Goal: Check status: Check status

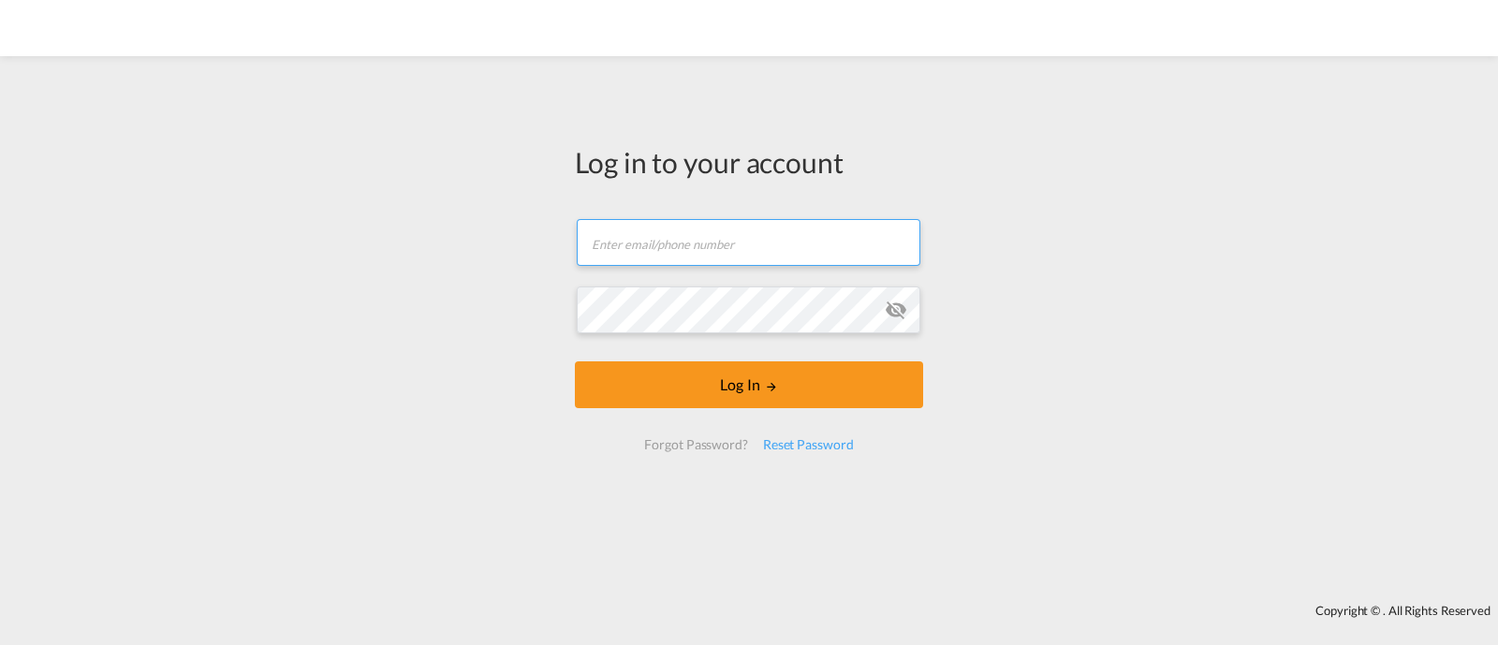
type input "[EMAIL_ADDRESS][DOMAIN_NAME]"
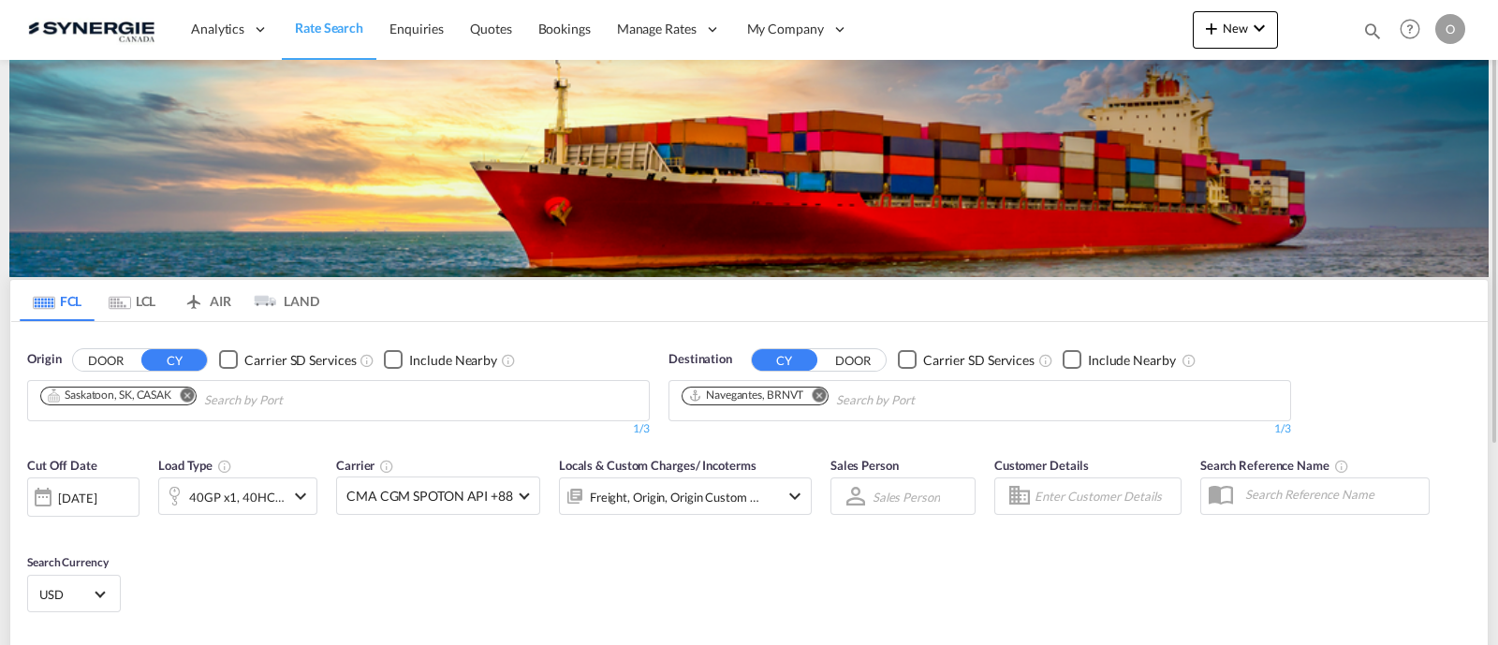
click at [1394, 33] on md-icon "Help" at bounding box center [1410, 29] width 32 height 32
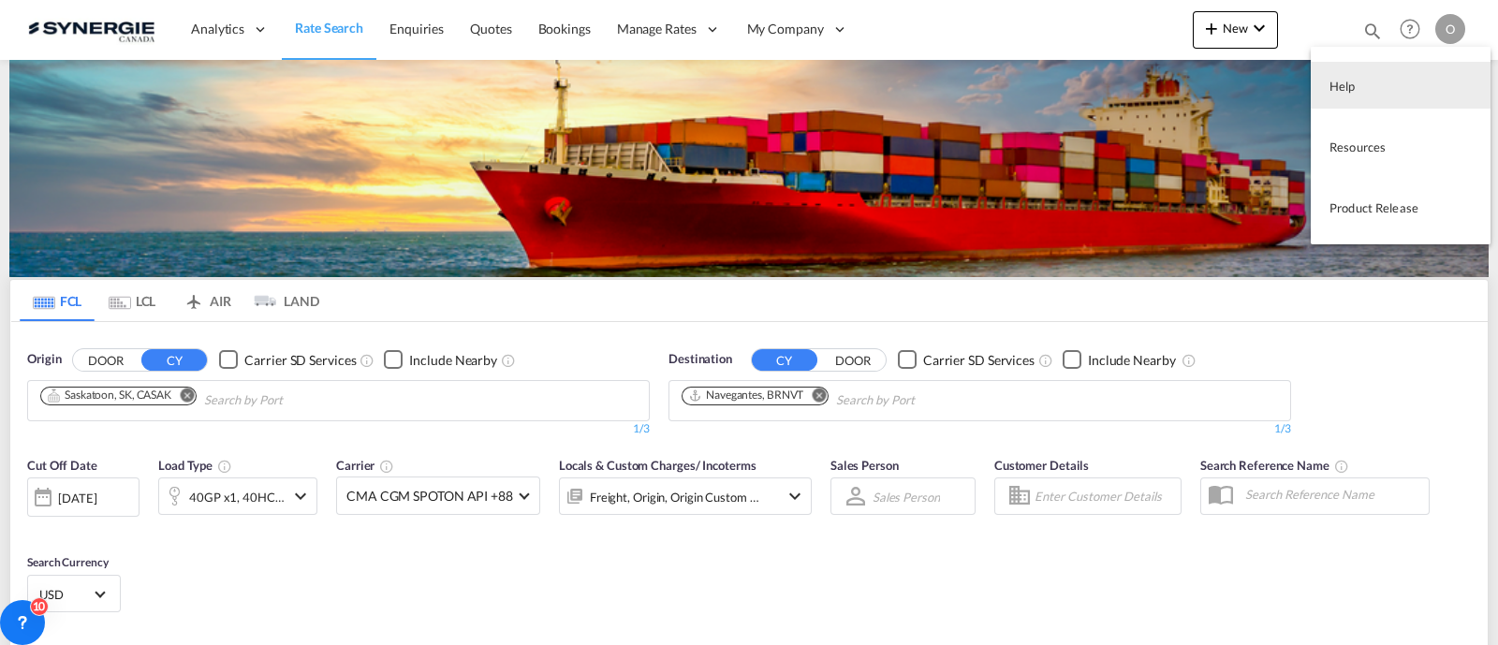
click at [1371, 30] on md-backdrop at bounding box center [749, 322] width 1498 height 645
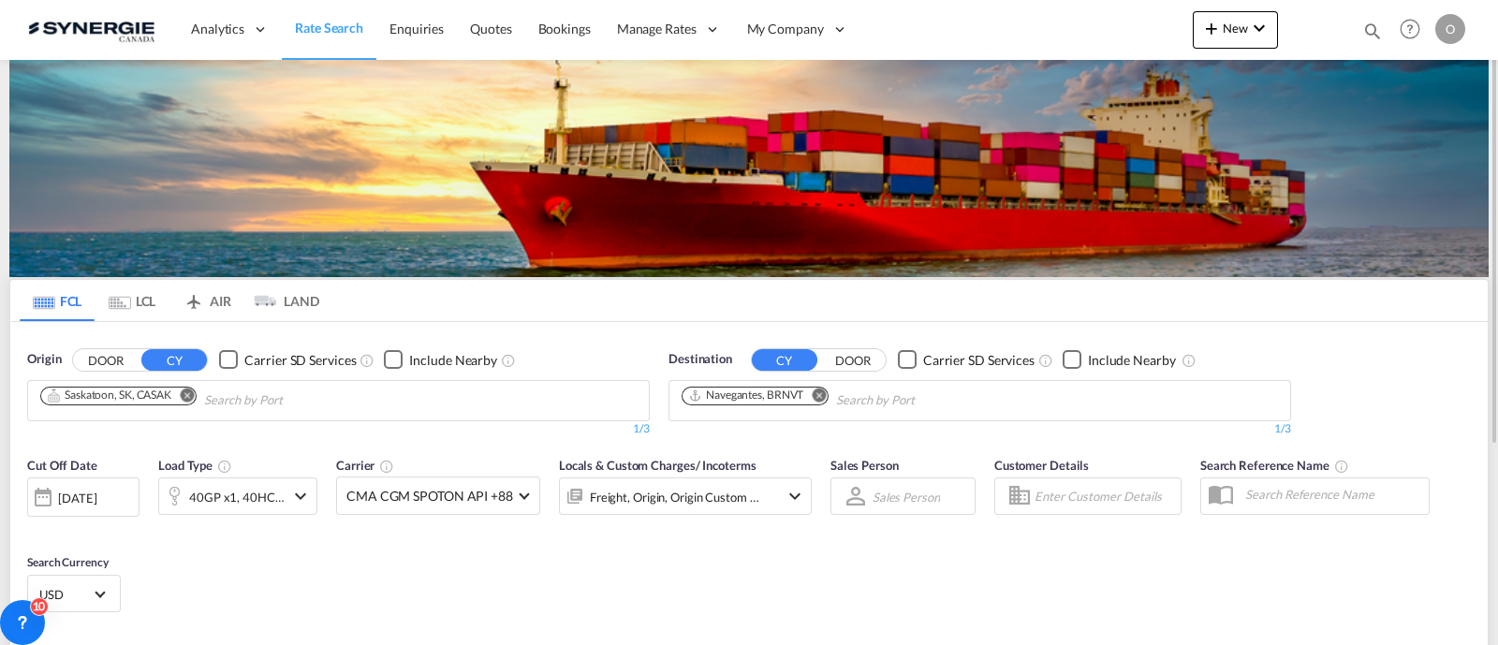
click at [1362, 30] on md-icon "icon-magnify" at bounding box center [1372, 31] width 21 height 21
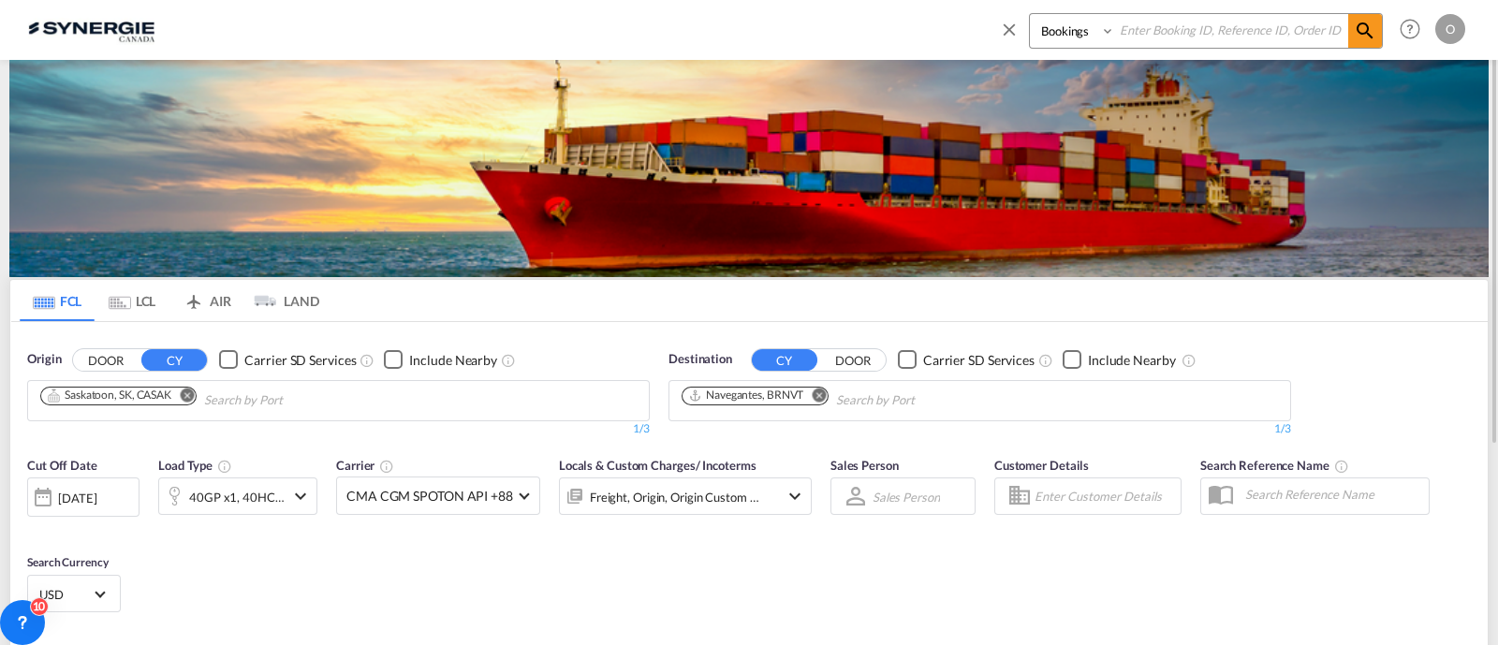
click at [1077, 34] on select "Bookings Quotes Enquiries" at bounding box center [1074, 31] width 89 height 34
select select "Quotes"
click at [1030, 14] on select "Bookings Quotes Enquiries" at bounding box center [1074, 31] width 89 height 34
click at [1162, 44] on input at bounding box center [1231, 30] width 233 height 33
paste input "SYC000014017"
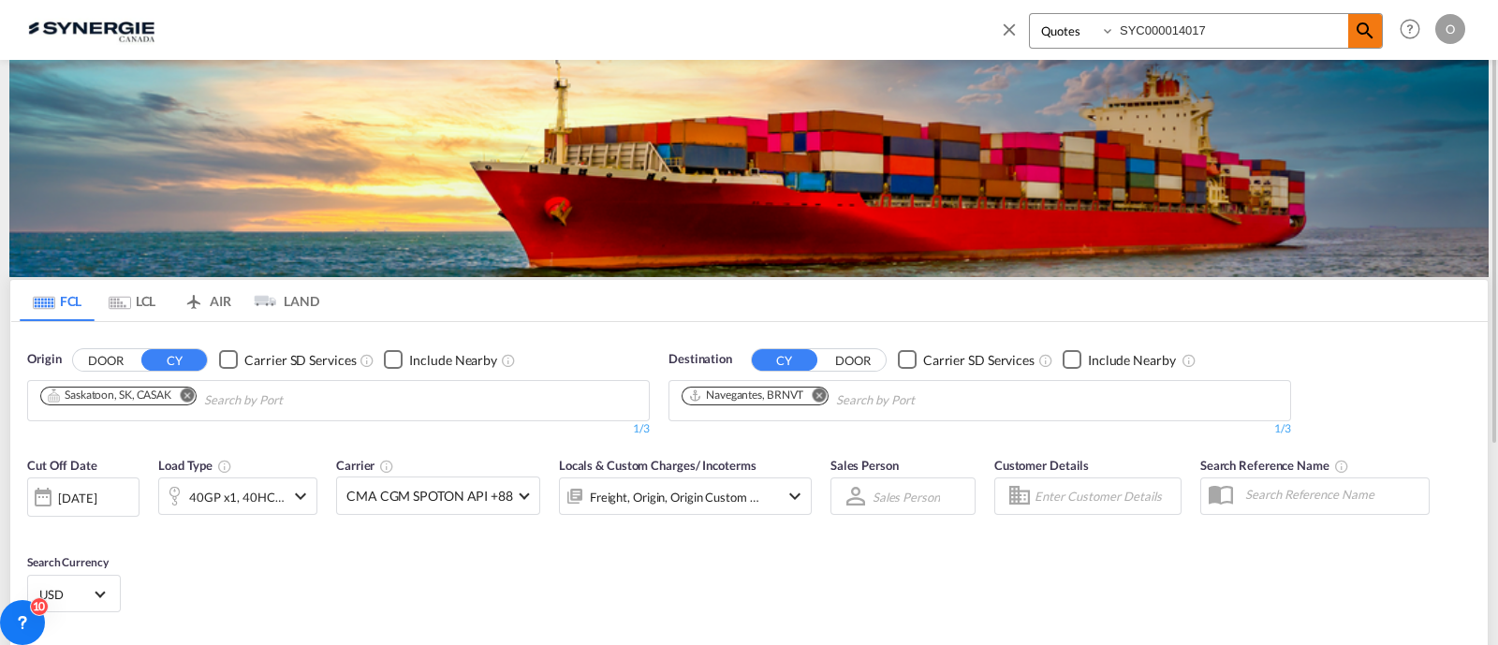
type input "SYC000014017"
click at [1373, 30] on md-icon "icon-magnify" at bounding box center [1365, 31] width 22 height 22
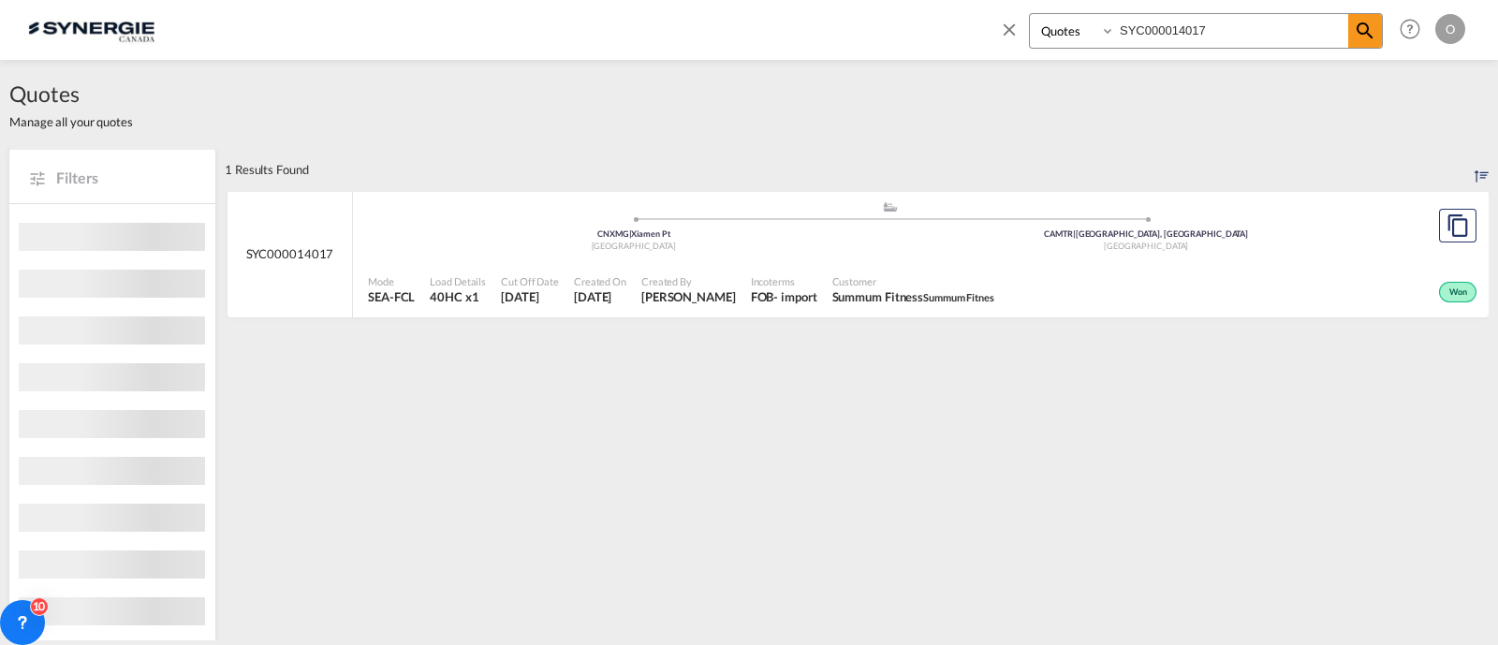
click at [736, 283] on span "Created By" at bounding box center [688, 281] width 95 height 14
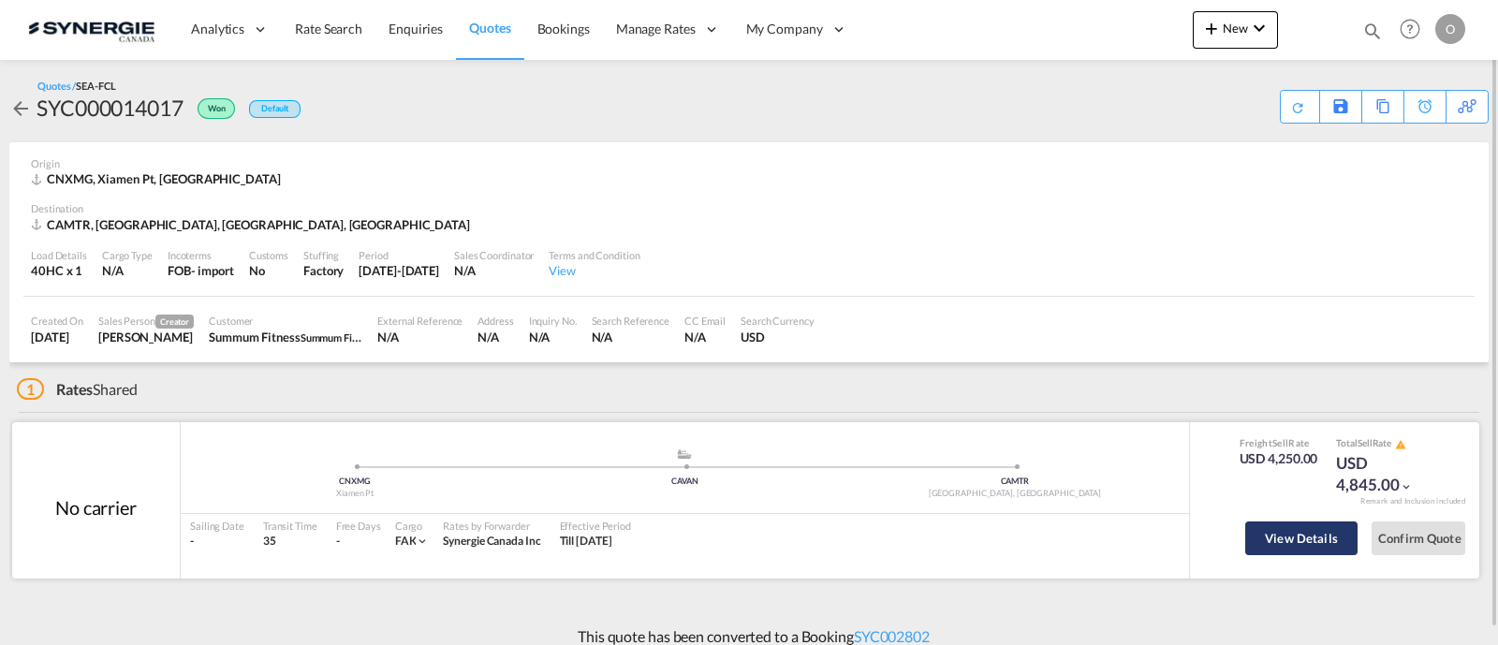
click at [1282, 537] on button "View Details" at bounding box center [1301, 539] width 112 height 34
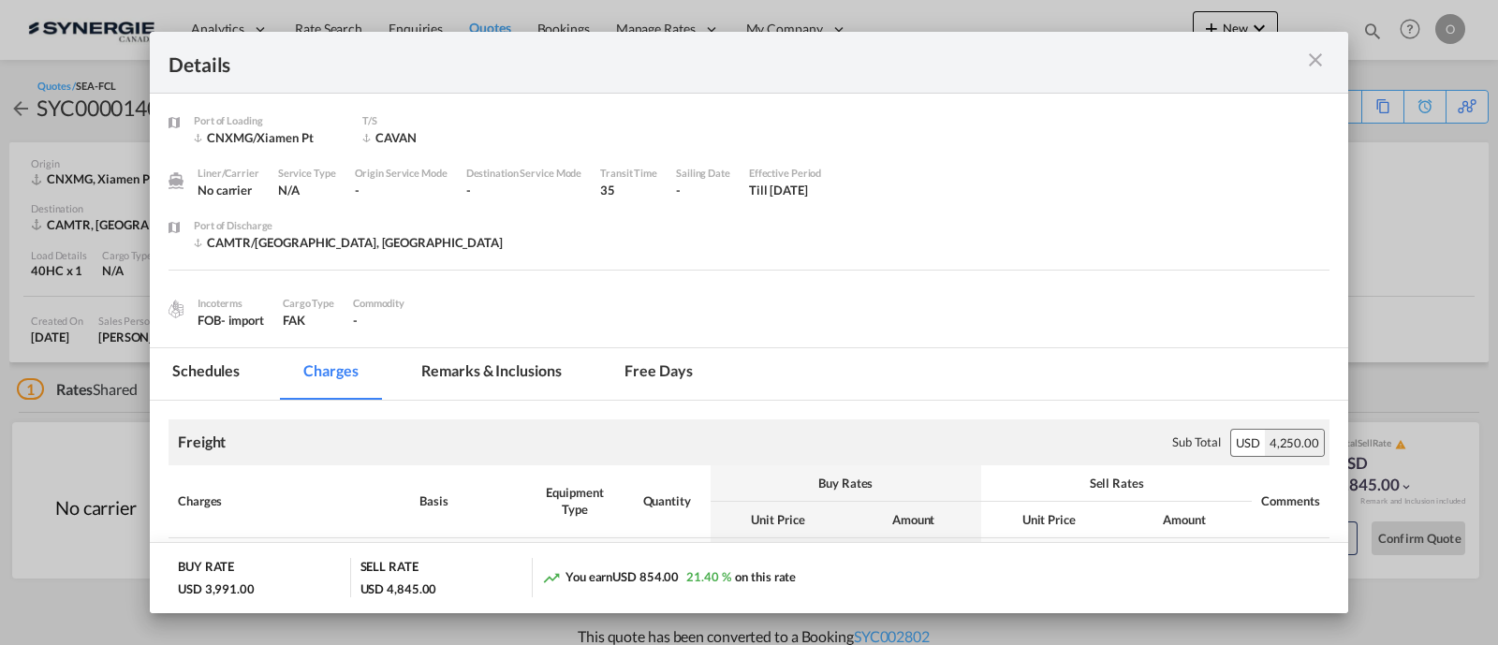
click at [497, 358] on md-tab-item "Remarks & Inclusions" at bounding box center [491, 374] width 184 height 52
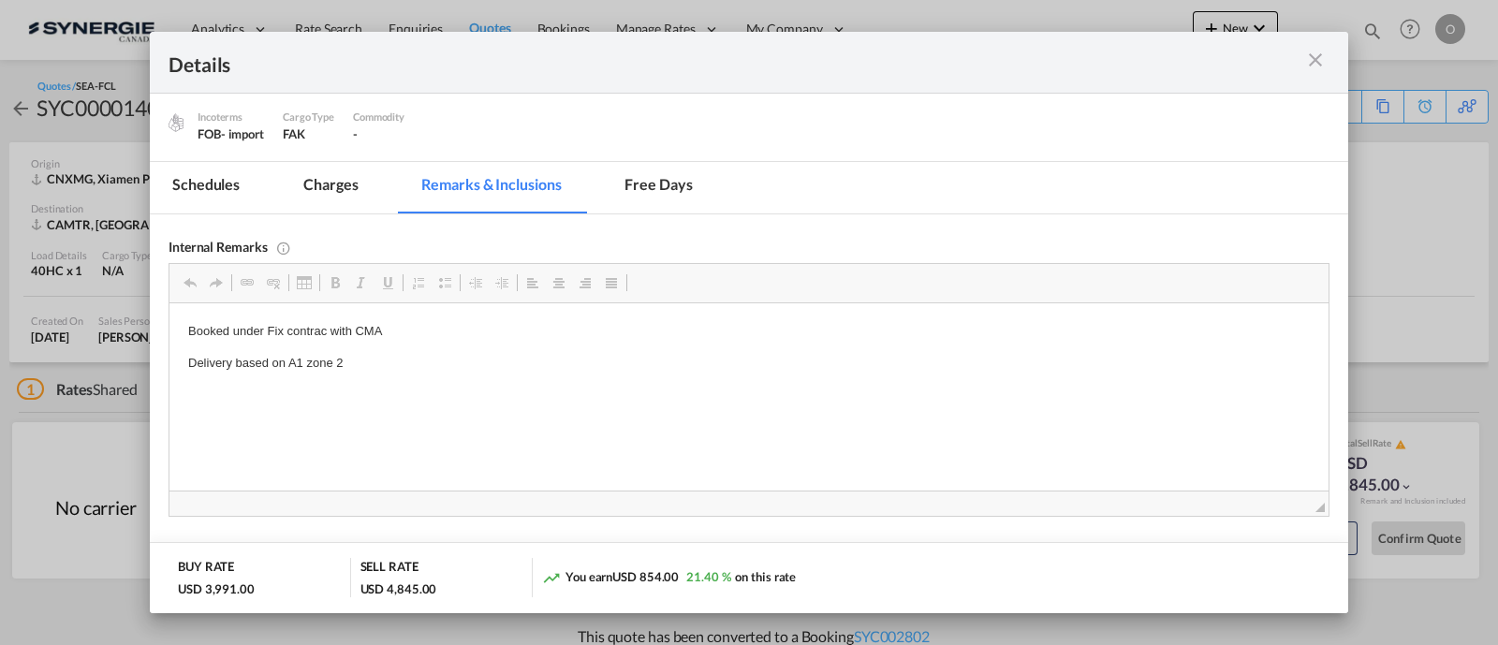
scroll to position [195, 0]
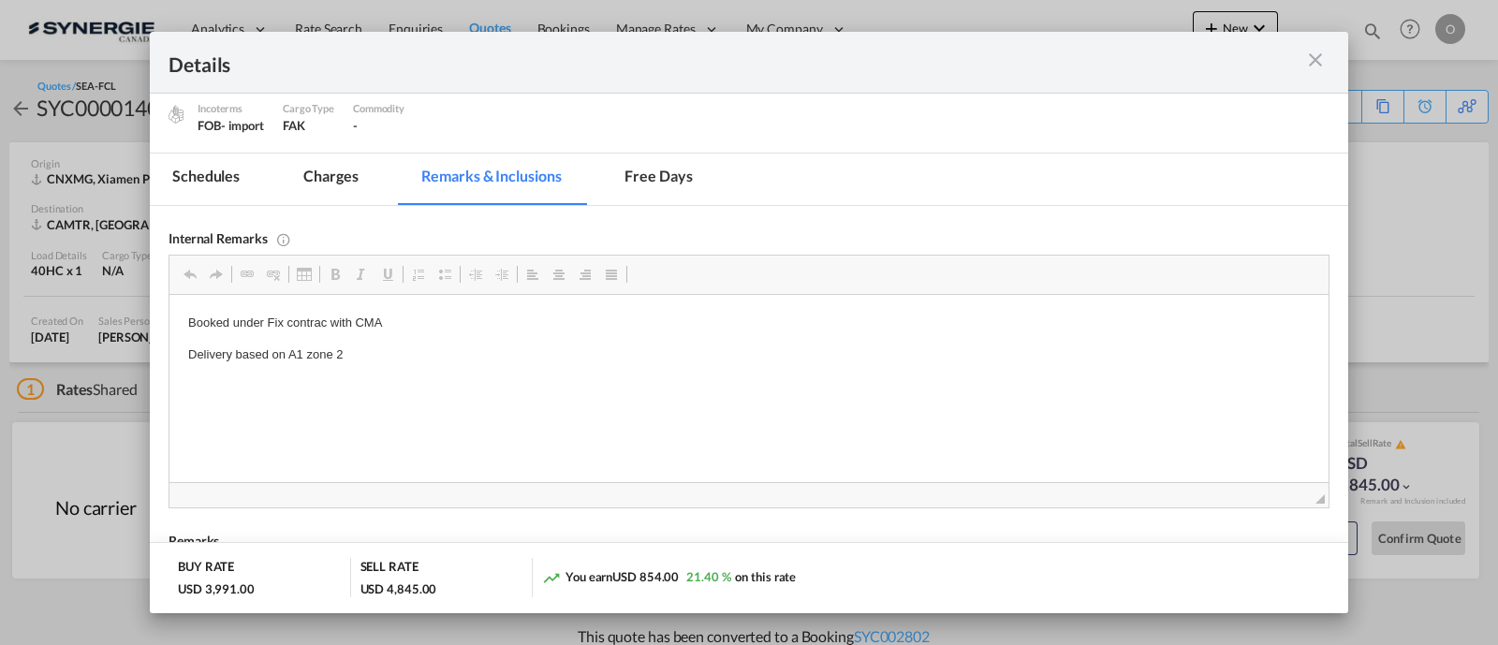
click at [1325, 57] on md-icon "icon-close m-3 fg-AAA8AD cursor" at bounding box center [1315, 60] width 22 height 22
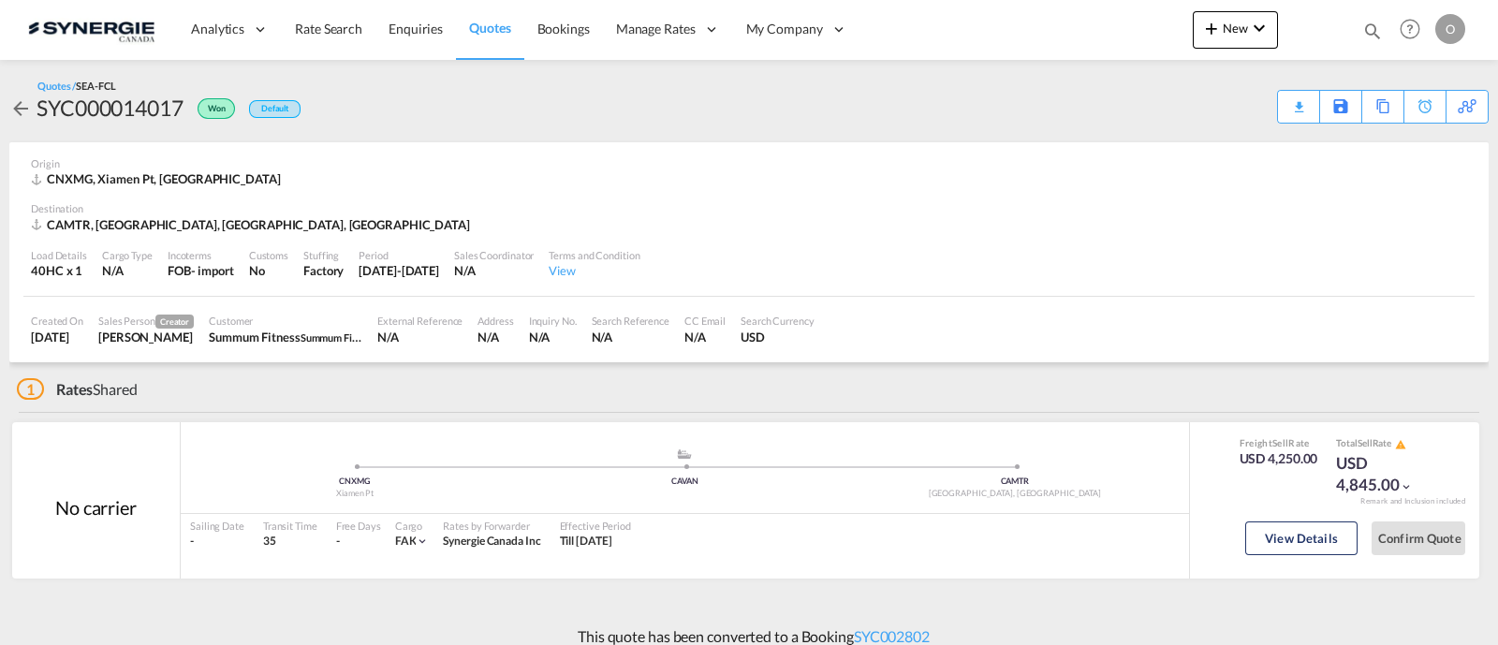
scroll to position [88, 0]
click at [1313, 534] on button "View Details" at bounding box center [1301, 539] width 112 height 34
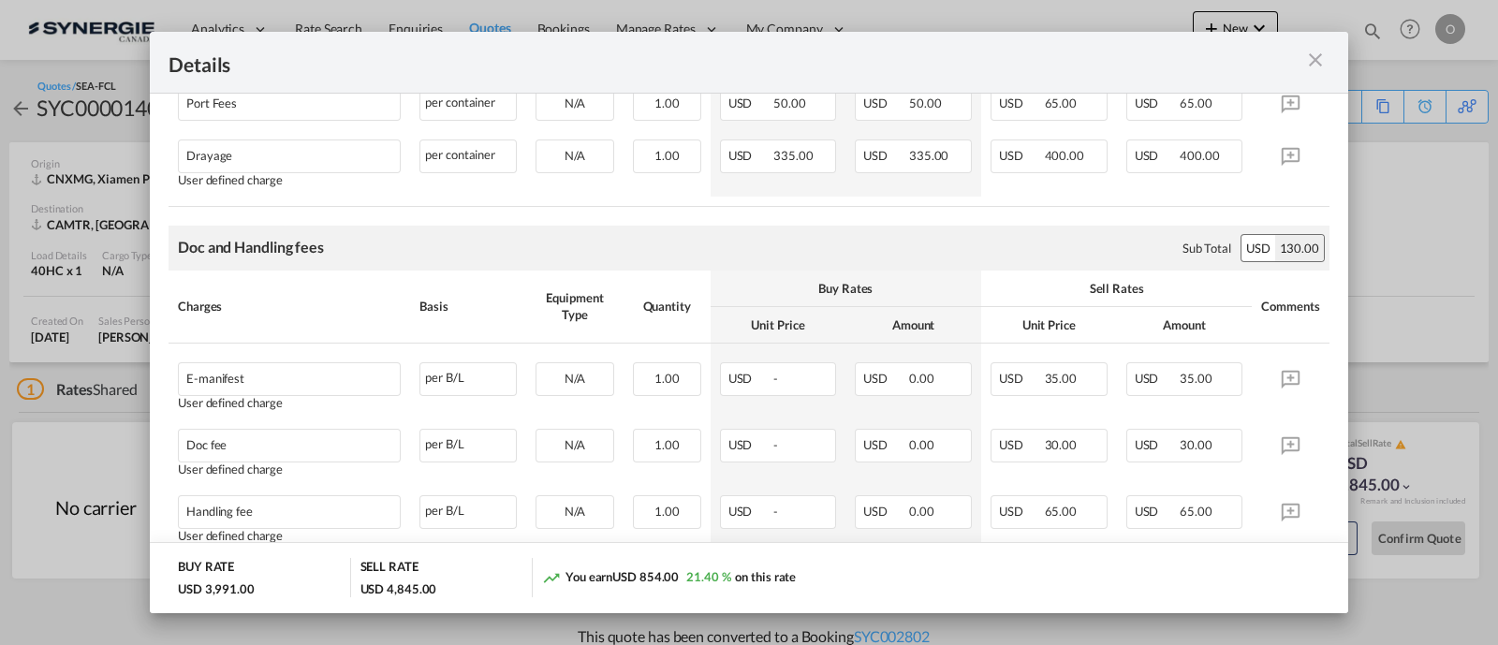
scroll to position [702, 0]
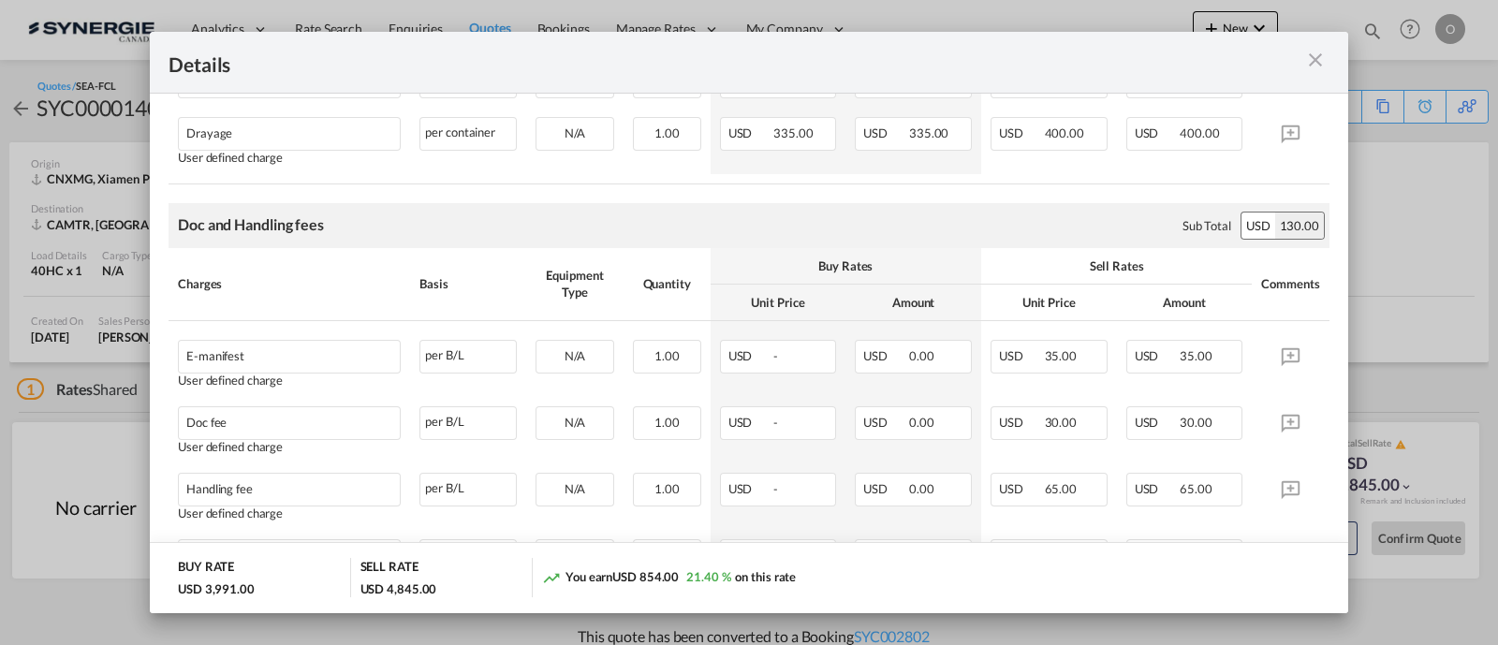
click at [1302, 69] on div "Port of ..." at bounding box center [1272, 62] width 116 height 23
click at [1312, 72] on div "Port of ..." at bounding box center [1272, 62] width 116 height 23
click at [1316, 65] on md-icon "icon-close m-3 fg-AAA8AD cursor" at bounding box center [1315, 60] width 22 height 22
